Goal: Task Accomplishment & Management: Complete application form

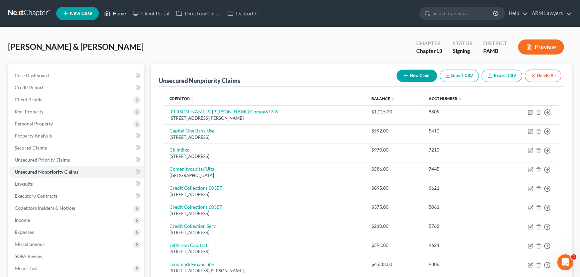
drag, startPoint x: 117, startPoint y: 11, endPoint x: 118, endPoint y: 16, distance: 5.5
click at [117, 11] on link "Home" at bounding box center [115, 13] width 28 height 12
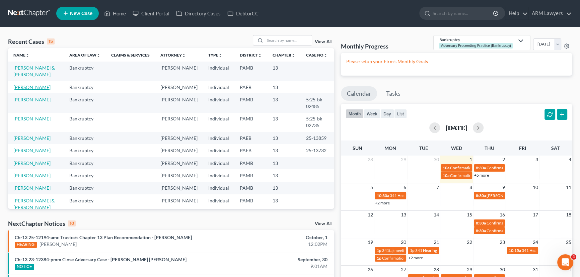
click at [30, 85] on link "[PERSON_NAME]" at bounding box center [31, 87] width 37 height 6
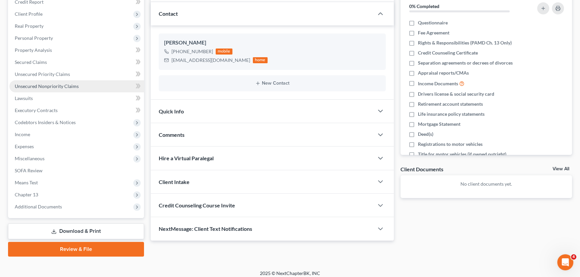
scroll to position [90, 0]
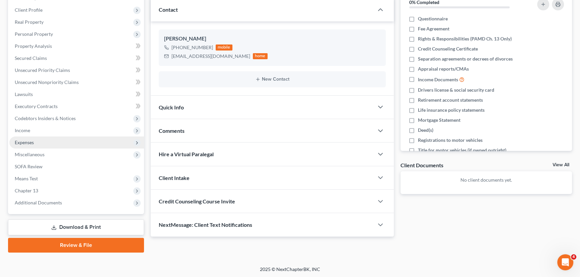
click at [33, 144] on span "Expenses" at bounding box center [24, 143] width 19 height 6
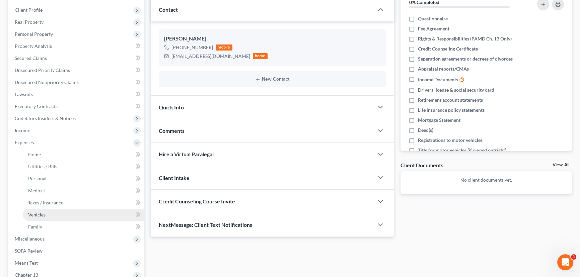
click at [58, 210] on link "Vehicles" at bounding box center [83, 215] width 121 height 12
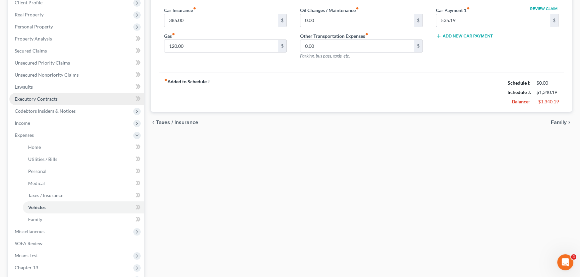
scroll to position [122, 0]
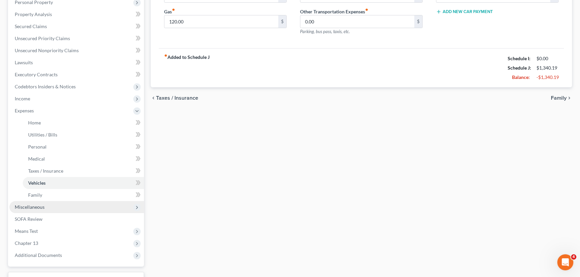
click at [56, 209] on span "Miscellaneous" at bounding box center [76, 207] width 135 height 12
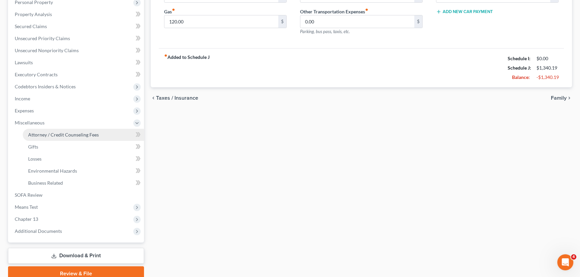
click at [87, 130] on link "Attorney / Credit Counseling Fees" at bounding box center [83, 135] width 121 height 12
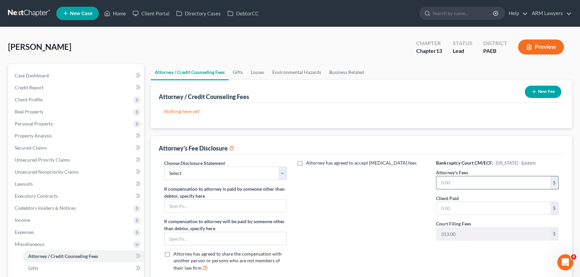
click at [452, 181] on input "text" at bounding box center [493, 183] width 114 height 13
type input "5,335.00"
click at [447, 208] on input "text" at bounding box center [493, 208] width 114 height 13
type input "0"
click at [204, 181] on div "Choose Disclosure Statement Select ARM Lawyers If compensation to attorney is p…" at bounding box center [225, 219] width 136 height 118
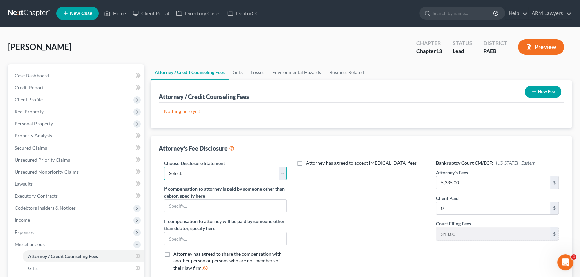
drag, startPoint x: 207, startPoint y: 172, endPoint x: 214, endPoint y: 173, distance: 6.8
click at [208, 173] on select "Select ARM Lawyers" at bounding box center [225, 173] width 123 height 13
select select "0"
click at [164, 167] on select "Select ARM Lawyers" at bounding box center [225, 173] width 123 height 13
click at [68, 77] on link "Case Dashboard" at bounding box center [76, 76] width 135 height 12
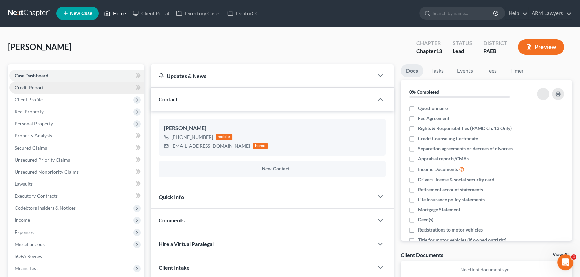
drag, startPoint x: 119, startPoint y: 14, endPoint x: 97, endPoint y: 83, distance: 71.9
click at [119, 14] on link "Home" at bounding box center [115, 13] width 28 height 12
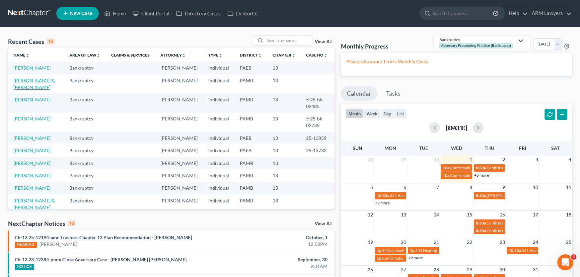
click at [33, 81] on link "[PERSON_NAME] & [PERSON_NAME]" at bounding box center [34, 84] width 42 height 12
select select "20"
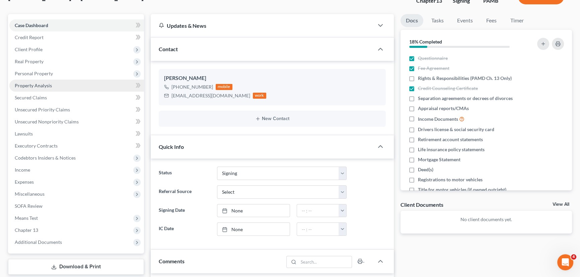
scroll to position [61, 0]
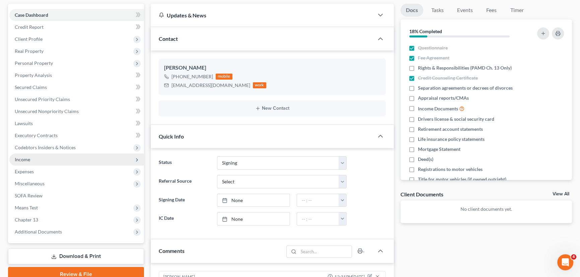
click at [60, 158] on span "Income" at bounding box center [76, 160] width 135 height 12
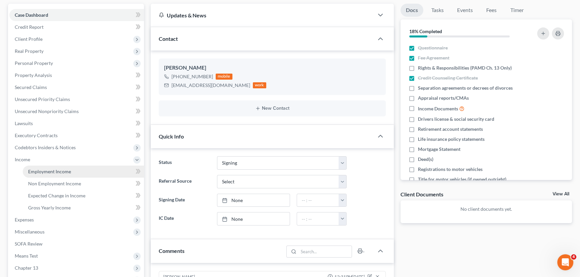
click at [61, 174] on span "Employment Income" at bounding box center [49, 172] width 43 height 6
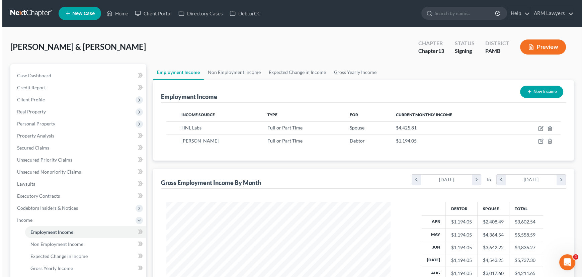
scroll to position [120, 238]
click at [534, 95] on button "New Income" at bounding box center [539, 92] width 43 height 12
select select "0"
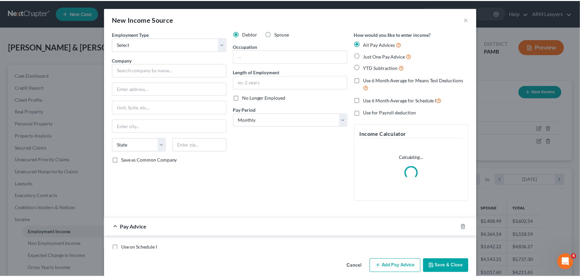
scroll to position [120, 240]
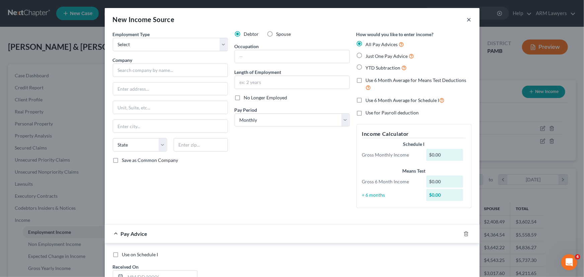
drag, startPoint x: 468, startPoint y: 18, endPoint x: 468, endPoint y: 26, distance: 8.4
click at [468, 18] on button "×" at bounding box center [469, 19] width 5 height 8
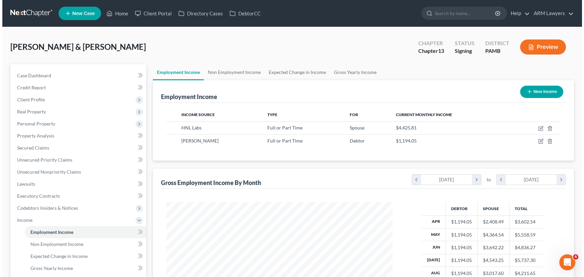
scroll to position [334833, 334715]
click at [535, 92] on button "New Income" at bounding box center [539, 92] width 43 height 12
select select "0"
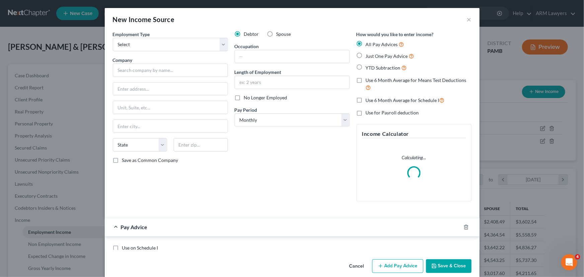
scroll to position [120, 240]
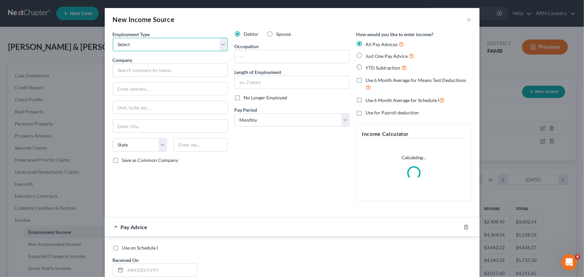
click at [149, 48] on select "Select Full or [DEMOGRAPHIC_DATA] Employment Self Employment" at bounding box center [170, 44] width 115 height 13
select select "0"
click at [113, 38] on select "Select Full or [DEMOGRAPHIC_DATA] Employment Self Employment" at bounding box center [170, 44] width 115 height 13
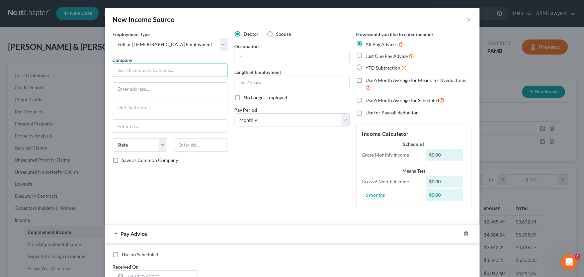
click at [166, 71] on input "text" at bounding box center [170, 70] width 115 height 13
click at [147, 71] on input "text" at bounding box center [170, 70] width 115 height 13
type input "Good [PERSON_NAME] Rehabilitation Network"
click at [181, 149] on input "text" at bounding box center [201, 144] width 54 height 13
type input "18353"
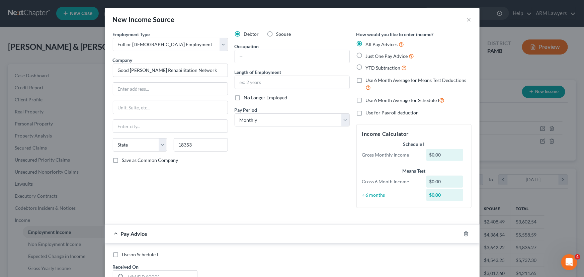
click at [164, 174] on div "Employment Type * Select Full or [DEMOGRAPHIC_DATA] Employment Self Employment …" at bounding box center [171, 122] width 122 height 183
type input "[GEOGRAPHIC_DATA]"
select select "39"
click at [185, 91] on input "text" at bounding box center [170, 89] width 115 height 13
type input "[STREET_ADDRESS]"
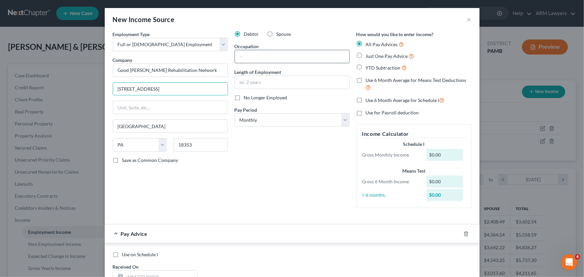
click at [253, 60] on input "text" at bounding box center [292, 56] width 115 height 13
type input "Nurse"
click at [252, 82] on input "text" at bounding box center [292, 82] width 115 height 13
type input "2 years"
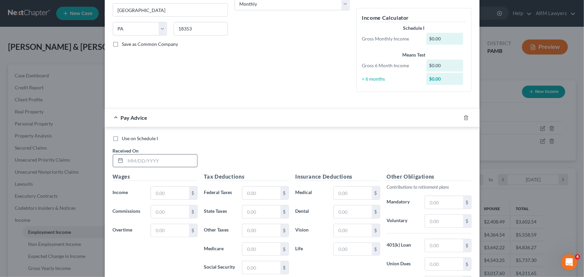
scroll to position [122, 0]
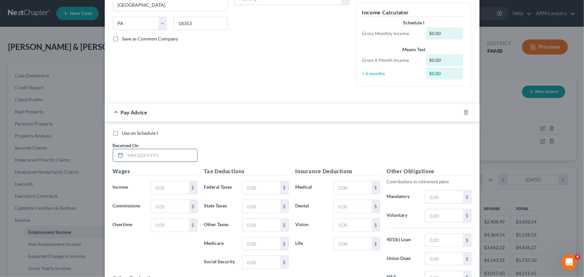
click at [167, 161] on input "text" at bounding box center [162, 155] width 72 height 13
type input "[DATE]"
click at [162, 191] on input "text" at bounding box center [170, 188] width 38 height 13
type input "2,220.48"
click at [258, 188] on input "text" at bounding box center [262, 188] width 38 height 13
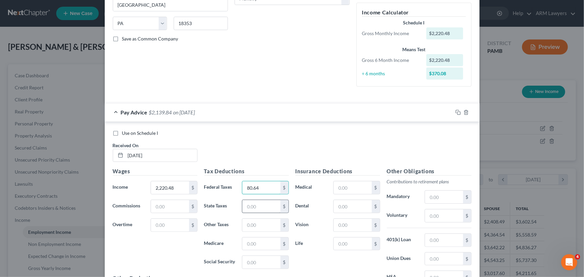
type input "80.64"
click at [260, 206] on input "text" at bounding box center [262, 206] width 38 height 13
type input "61.54"
click at [251, 244] on input "text" at bounding box center [262, 244] width 38 height 13
type input "29.07"
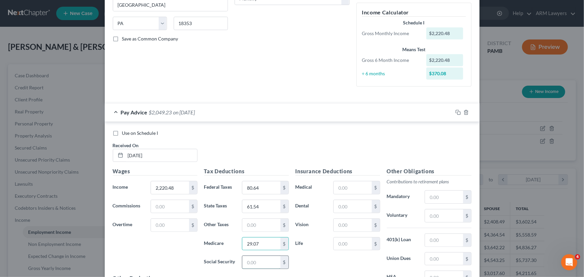
click at [261, 260] on input "text" at bounding box center [262, 262] width 38 height 13
type input "124.29"
click at [269, 226] on input "text" at bounding box center [262, 225] width 38 height 13
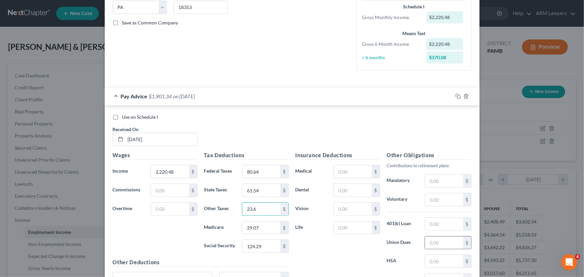
scroll to position [152, 0]
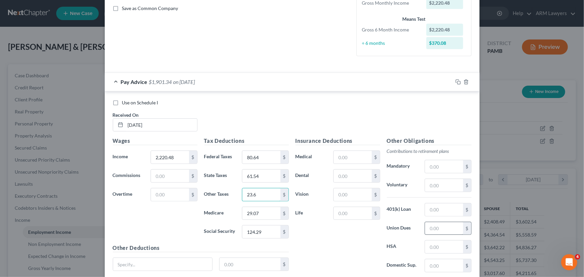
type input "23.6"
click at [436, 228] on input "text" at bounding box center [444, 228] width 38 height 13
click at [432, 247] on input "text" at bounding box center [444, 247] width 38 height 13
type input "10.42"
click at [352, 195] on input "text" at bounding box center [353, 195] width 38 height 13
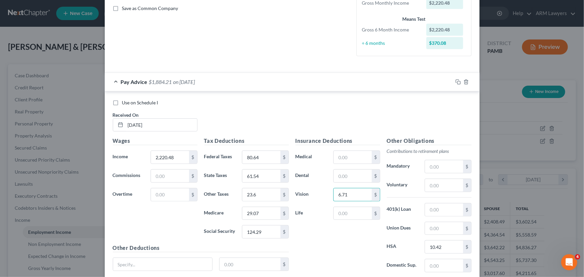
type input "6.71"
click at [433, 185] on input "text" at bounding box center [444, 185] width 38 height 13
type input "182.89"
click at [344, 177] on input "text" at bounding box center [353, 176] width 38 height 13
type input "26.39"
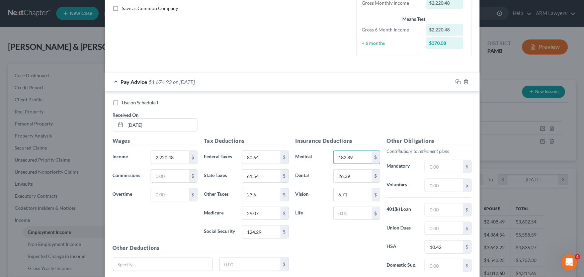
type input "182.89"
click at [437, 188] on input "text" at bounding box center [444, 185] width 38 height 13
type input "44.41"
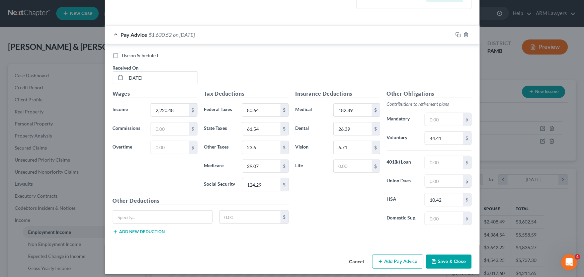
scroll to position [203, 0]
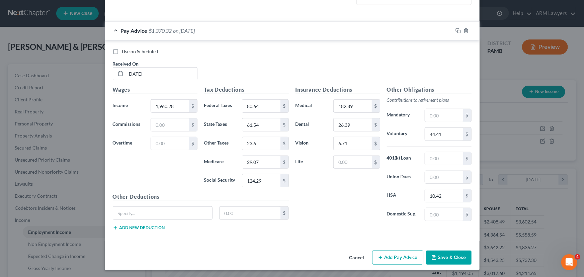
click at [166, 184] on div "Wages Income * 1,960.28 $ Commissions $ Overtime $" at bounding box center [155, 139] width 91 height 107
type input "2,220.48"
click at [175, 181] on div "Wages Income * 2,220.48 $ Commissions $ Overtime $" at bounding box center [155, 139] width 91 height 107
click at [352, 162] on input "text" at bounding box center [353, 162] width 38 height 13
drag, startPoint x: 339, startPoint y: 161, endPoint x: 339, endPoint y: 176, distance: 14.4
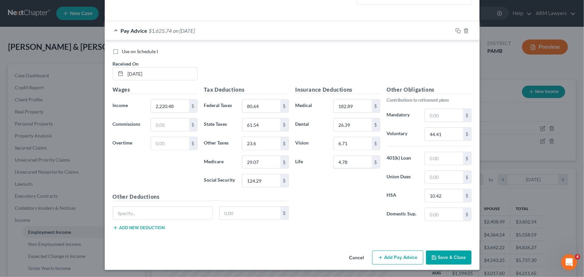
click at [339, 161] on input "4.78" at bounding box center [353, 162] width 38 height 13
type input "0"
click at [345, 163] on input "5.84" at bounding box center [353, 162] width 38 height 13
click at [349, 161] on input "5.84" at bounding box center [353, 162] width 38 height 13
type input "5"
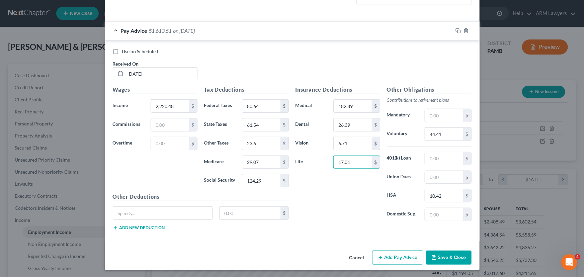
type input "17.01"
click at [172, 211] on input "text" at bounding box center [162, 213] width 99 height 13
click at [125, 213] on input "Hosspital Indemn" at bounding box center [162, 213] width 99 height 13
type input "Hospital Indemn"
click at [249, 213] on input "text" at bounding box center [250, 213] width 61 height 13
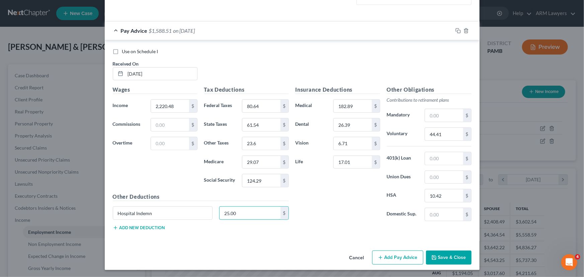
type input "25.00"
click at [154, 226] on button "Add new deduction" at bounding box center [139, 227] width 52 height 5
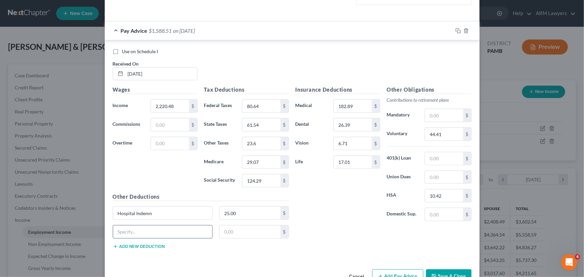
click at [157, 229] on input "text" at bounding box center [162, 232] width 99 height 13
click at [118, 234] on input "Spuose AD&D" at bounding box center [162, 232] width 99 height 13
click at [121, 232] on input "Spuose AD&D" at bounding box center [162, 232] width 99 height 13
click at [120, 232] on input "Spuose AD&D" at bounding box center [162, 232] width 99 height 13
click at [124, 232] on input "Spuose AD&D" at bounding box center [162, 232] width 99 height 13
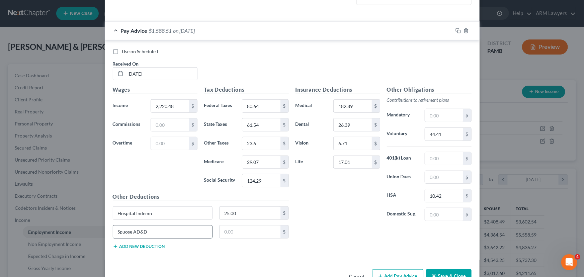
click at [125, 231] on input "Spuose AD&D" at bounding box center [162, 232] width 99 height 13
click at [153, 230] on input "Spouse AD&D" at bounding box center [162, 232] width 99 height 13
type input "Spouse AD&D"
click at [249, 228] on input "text" at bounding box center [250, 232] width 61 height 13
click at [137, 249] on div "Other Deductions Hospital Indemn 25.00 $ Spouse AD&D $ Add new deduction" at bounding box center [201, 224] width 183 height 62
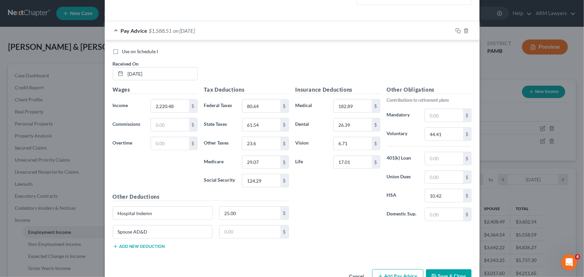
click at [137, 245] on button "Add new deduction" at bounding box center [139, 246] width 52 height 5
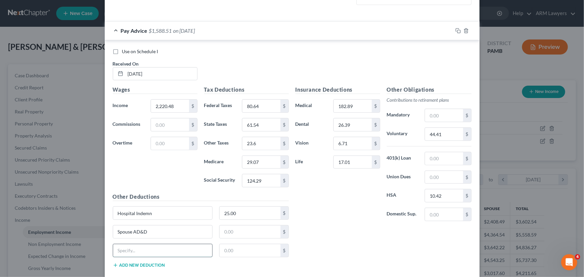
click at [138, 245] on input "text" at bounding box center [162, 251] width 99 height 13
type input "[MEDICAL_DATA] Advocate"
type input "48.36"
click at [251, 234] on input "text" at bounding box center [250, 232] width 61 height 13
type input "4.49"
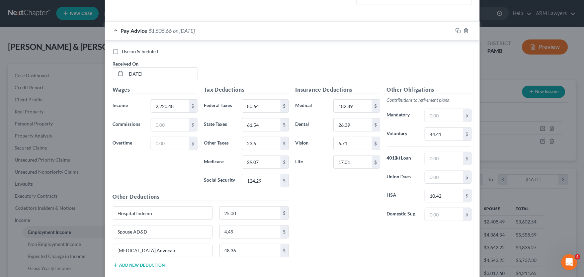
click at [353, 210] on div "Insurance Deductions Medical 182.89 $ Dental 26.39 $ Vision 6.71 $ Life 17.01 $" at bounding box center [337, 156] width 91 height 141
type input "27.50"
click at [366, 209] on div "Insurance Deductions Medical 182.89 $ Dental 26.39 $ Vision 6.71 $ Life 17.01 $" at bounding box center [337, 156] width 91 height 141
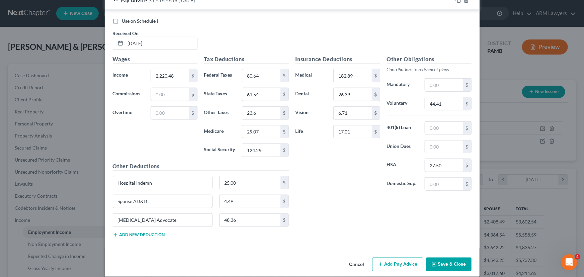
click at [135, 232] on button "Add new deduction" at bounding box center [139, 234] width 52 height 5
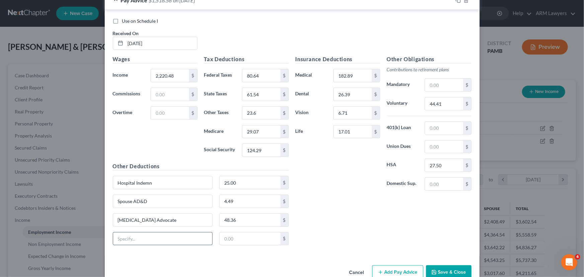
click at [134, 237] on input "text" at bounding box center [162, 239] width 99 height 13
type input "STD -"
click at [246, 235] on input "text" at bounding box center [250, 239] width 61 height 13
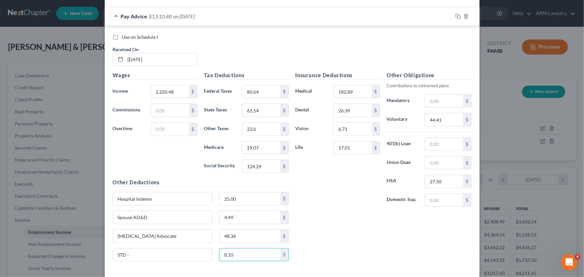
scroll to position [203, 0]
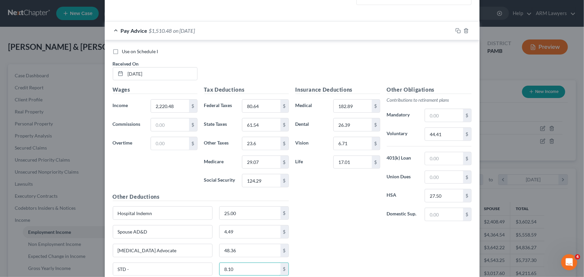
type input "8.10"
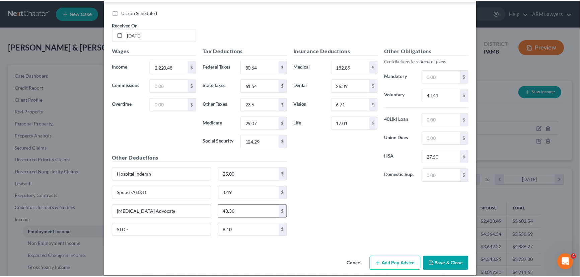
scroll to position [248, 0]
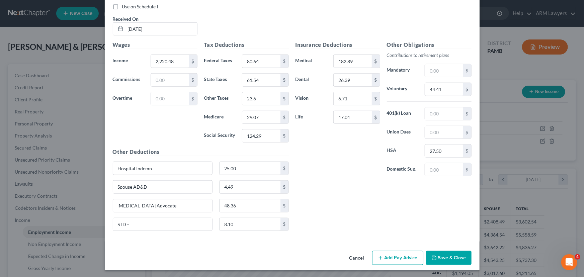
click at [445, 258] on button "Save & Close" at bounding box center [449, 258] width 46 height 14
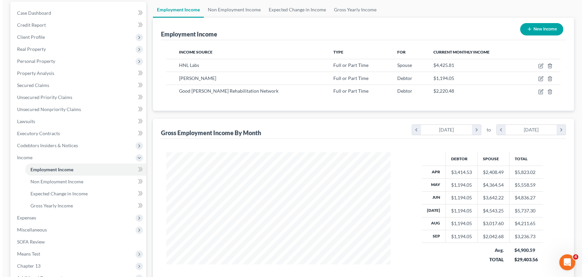
scroll to position [61, 0]
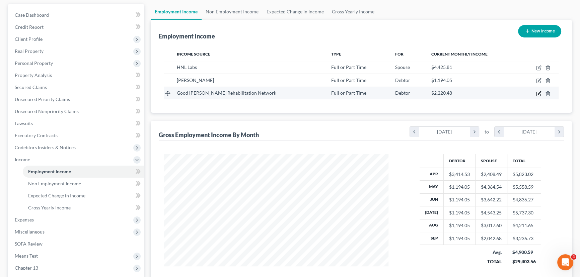
click at [539, 93] on icon "button" at bounding box center [539, 92] width 3 height 3
select select "0"
select select "39"
select select "0"
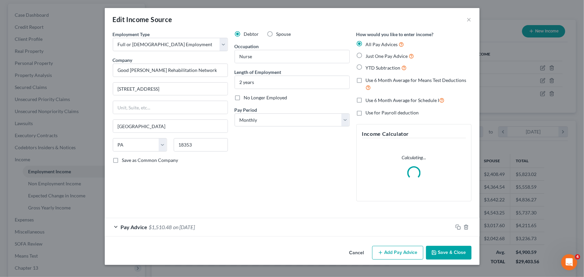
scroll to position [120, 240]
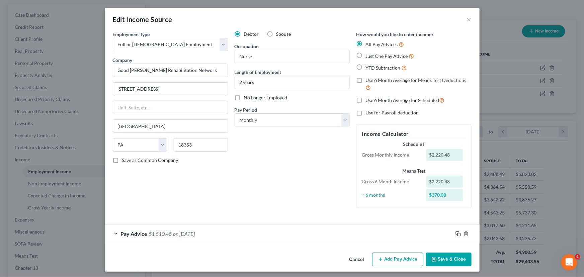
click at [457, 231] on icon "button" at bounding box center [458, 233] width 5 height 5
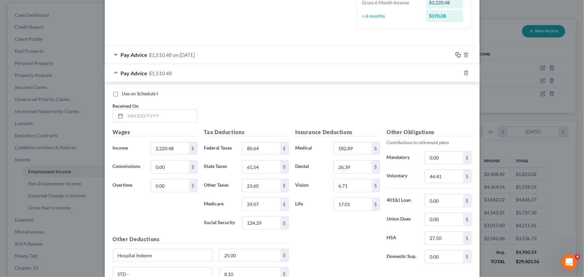
scroll to position [183, 0]
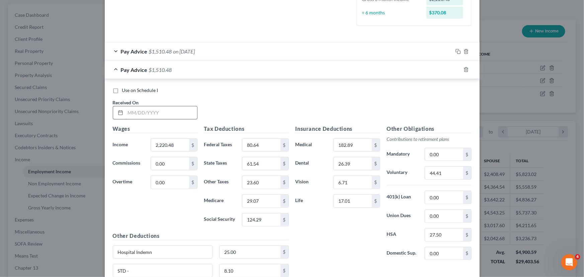
click at [140, 113] on input "text" at bounding box center [162, 113] width 72 height 13
type input "[DATE]"
type input "2,446.59"
click at [248, 141] on input "80.64" at bounding box center [262, 145] width 38 height 13
type input "105.02"
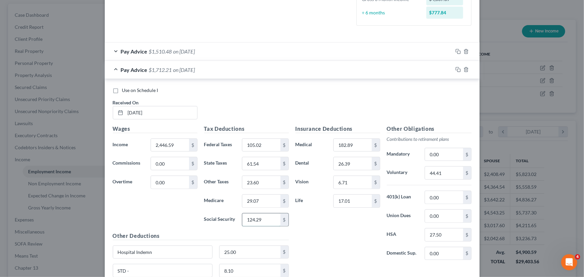
click at [257, 215] on input "124.29" at bounding box center [262, 220] width 38 height 13
type input "32.35"
click at [257, 202] on input "29.07" at bounding box center [262, 201] width 38 height 13
type input "32.35"
click at [258, 219] on input "32.35" at bounding box center [262, 220] width 38 height 13
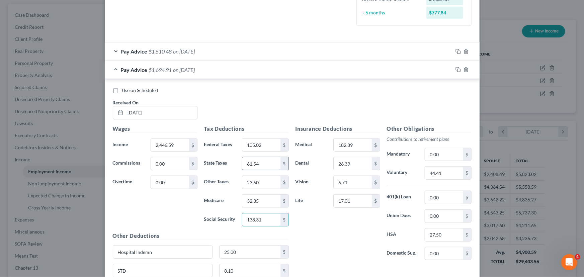
type input "138.31"
click at [255, 161] on input "61.54" at bounding box center [262, 163] width 38 height 13
type input "68.49"
click at [258, 178] on input "23.60" at bounding box center [262, 182] width 38 height 13
click at [254, 180] on input "23.60" at bounding box center [262, 182] width 38 height 13
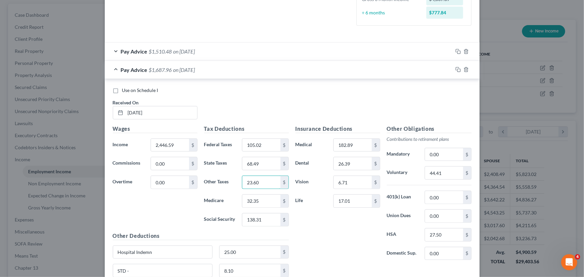
drag, startPoint x: 254, startPoint y: 181, endPoint x: 227, endPoint y: 181, distance: 26.8
click at [227, 181] on div "Other Taxes 23.60 $" at bounding box center [246, 182] width 91 height 13
type input "26.02"
click at [226, 109] on div "Use on Schedule I Received On * [DATE]" at bounding box center [293, 106] width 366 height 38
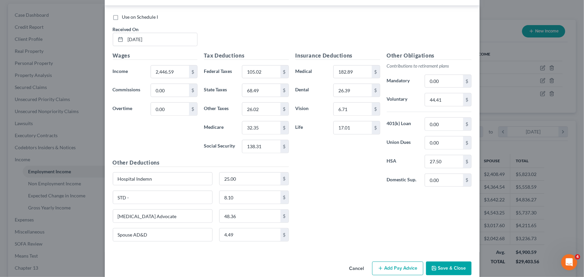
scroll to position [267, 0]
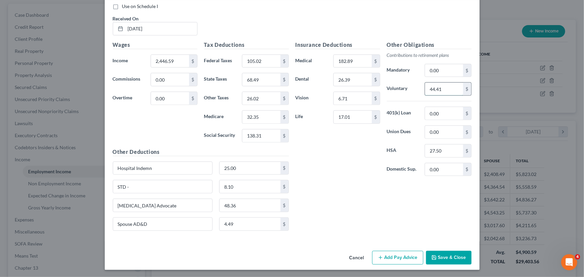
click at [442, 86] on input "44.41" at bounding box center [444, 89] width 38 height 13
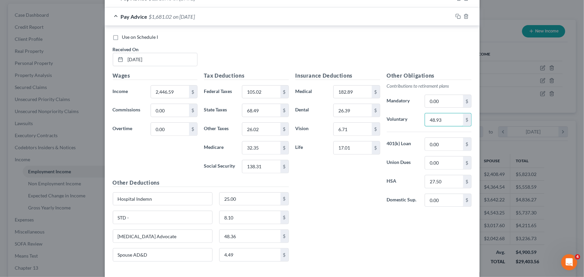
scroll to position [236, 0]
type input "48.93"
drag, startPoint x: 457, startPoint y: 15, endPoint x: 392, endPoint y: 37, distance: 68.7
click at [458, 15] on rect "button" at bounding box center [459, 16] width 3 height 3
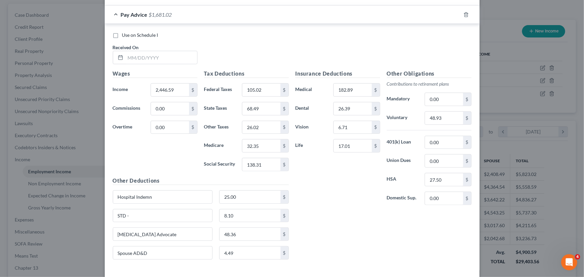
scroll to position [267, 0]
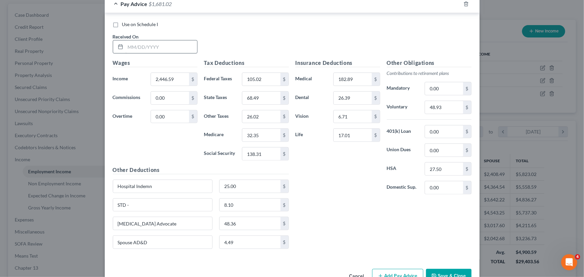
drag, startPoint x: 138, startPoint y: 39, endPoint x: 136, endPoint y: 46, distance: 7.1
click at [138, 40] on div "Received On *" at bounding box center [155, 43] width 91 height 20
click at [136, 46] on input "text" at bounding box center [162, 47] width 72 height 13
type input "[DATE]"
drag, startPoint x: 167, startPoint y: 50, endPoint x: 167, endPoint y: 66, distance: 16.1
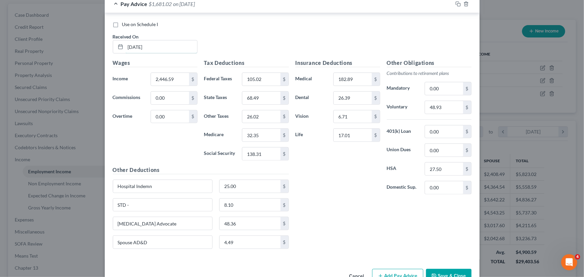
click at [167, 50] on input "[DATE]" at bounding box center [162, 47] width 72 height 13
click at [176, 78] on input "2,446.59" at bounding box center [170, 79] width 38 height 13
type input "4,631.59"
click at [258, 79] on input "105.02" at bounding box center [262, 79] width 38 height 13
type input "633.18"
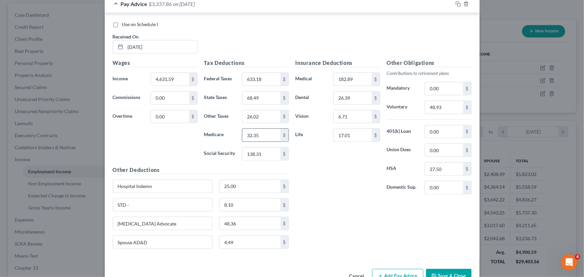
click at [255, 130] on input "32.35" at bounding box center [262, 135] width 38 height 13
type input "68.56"
click at [253, 157] on input "138.31" at bounding box center [262, 154] width 38 height 13
type input "293.16"
click at [256, 134] on input "68.56" at bounding box center [262, 135] width 38 height 13
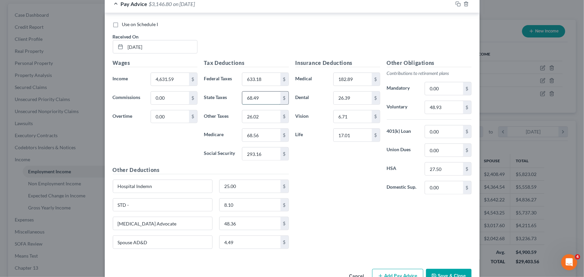
click at [256, 97] on input "68.49" at bounding box center [262, 98] width 38 height 13
type input "145.16"
click at [257, 116] on input "26.02" at bounding box center [262, 117] width 38 height 13
type input "52.74"
click at [328, 208] on div "Insurance Deductions Medical 182.89 $ Dental 26.39 $ Vision 6.71 $ Life 17.01 $…" at bounding box center [383, 157] width 183 height 196
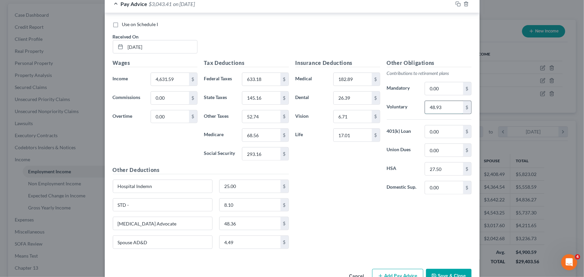
click at [438, 107] on input "48.93" at bounding box center [444, 107] width 38 height 13
type input "96.80"
click at [324, 167] on div "Insurance Deductions Medical 182.89 $ Dental 26.39 $ Vision 6.71 $ Life 17.01 $" at bounding box center [337, 129] width 91 height 141
click at [171, 76] on input "4,631.59" at bounding box center [170, 79] width 38 height 13
type input "4,994.18"
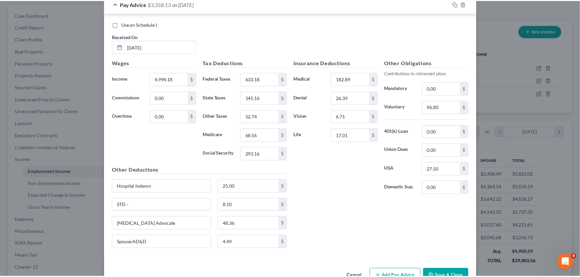
scroll to position [285, 0]
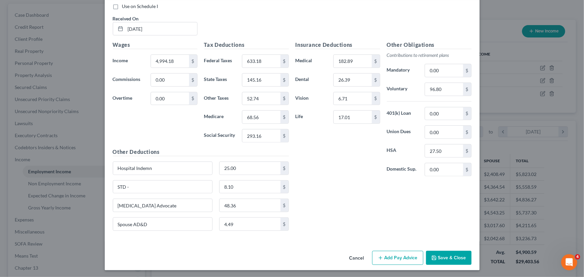
click at [445, 252] on button "Save & Close" at bounding box center [449, 258] width 46 height 14
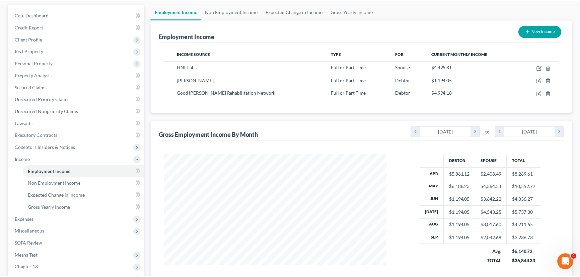
scroll to position [334833, 334715]
